Goal: Information Seeking & Learning: Learn about a topic

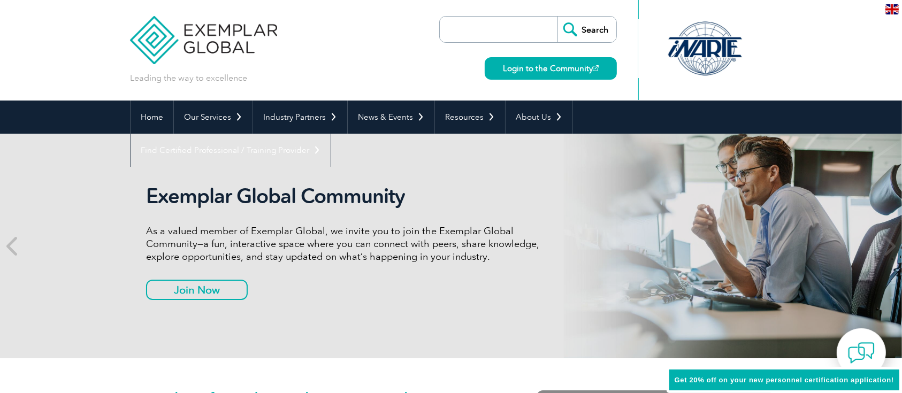
click at [488, 26] on input "search" at bounding box center [501, 30] width 112 height 26
type input "customs"
click at [558, 17] on input "Search" at bounding box center [587, 30] width 59 height 26
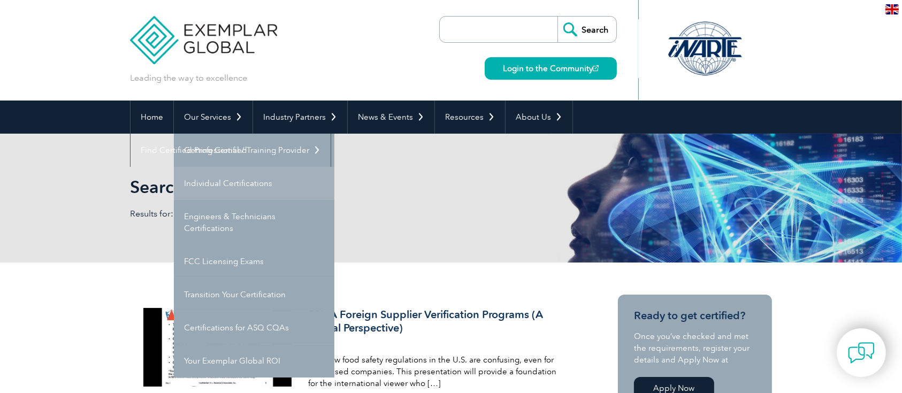
click at [243, 180] on link "Individual Certifications" at bounding box center [254, 183] width 161 height 33
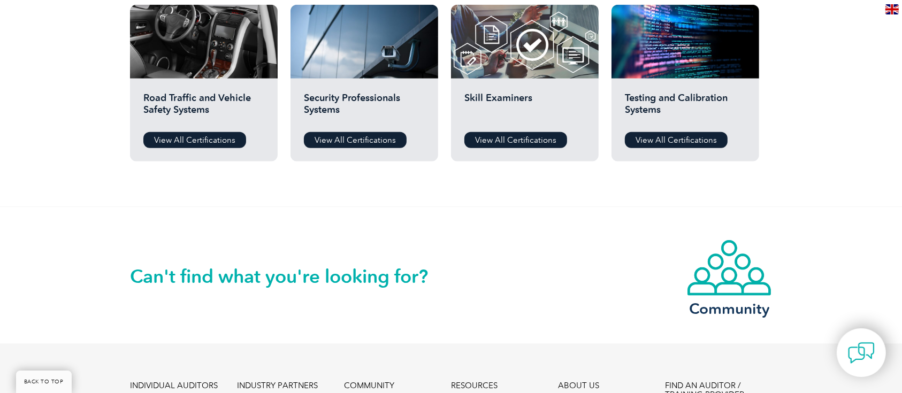
scroll to position [951, 0]
